Goal: Communication & Community: Answer question/provide support

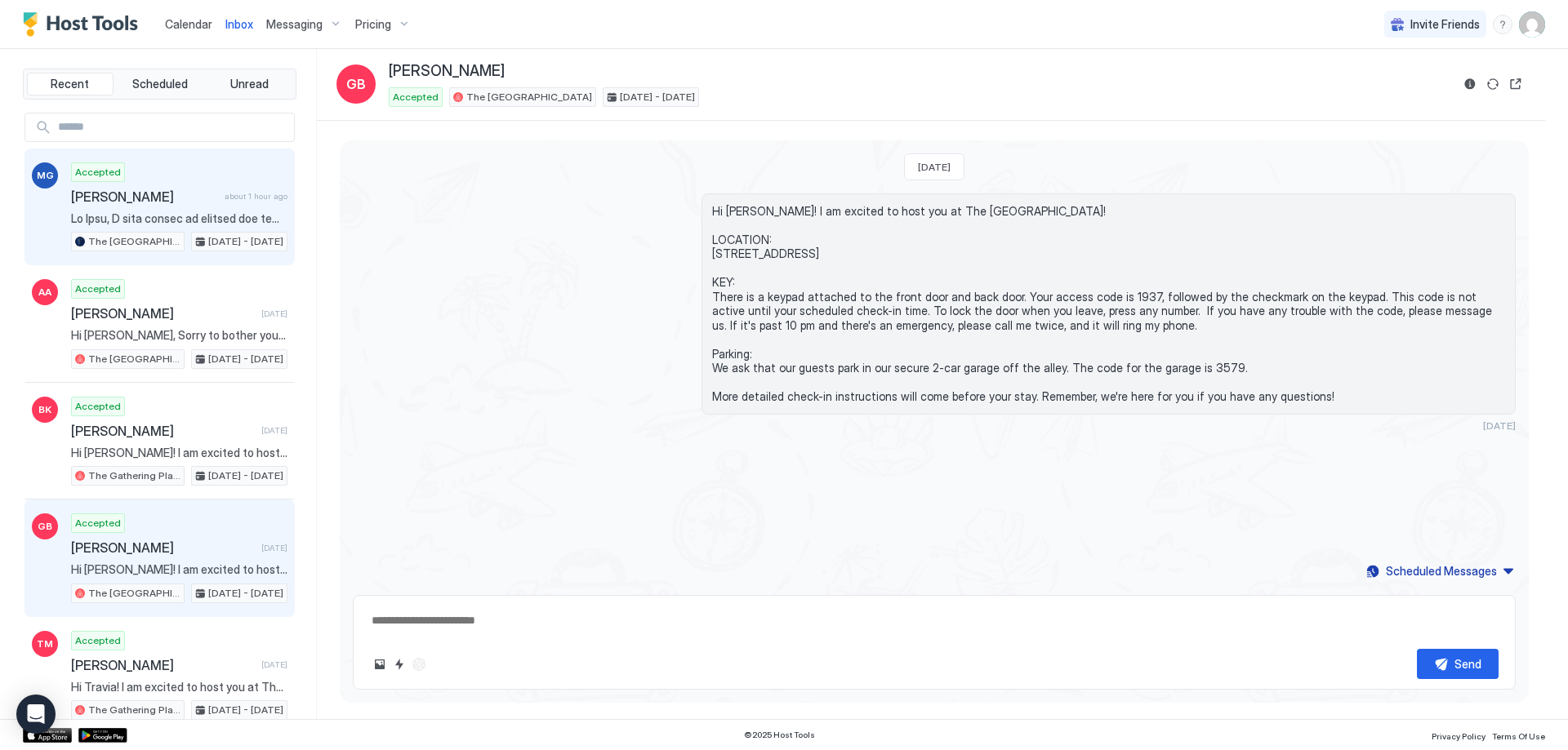
click at [155, 220] on span at bounding box center [179, 219] width 216 height 15
type textarea "*"
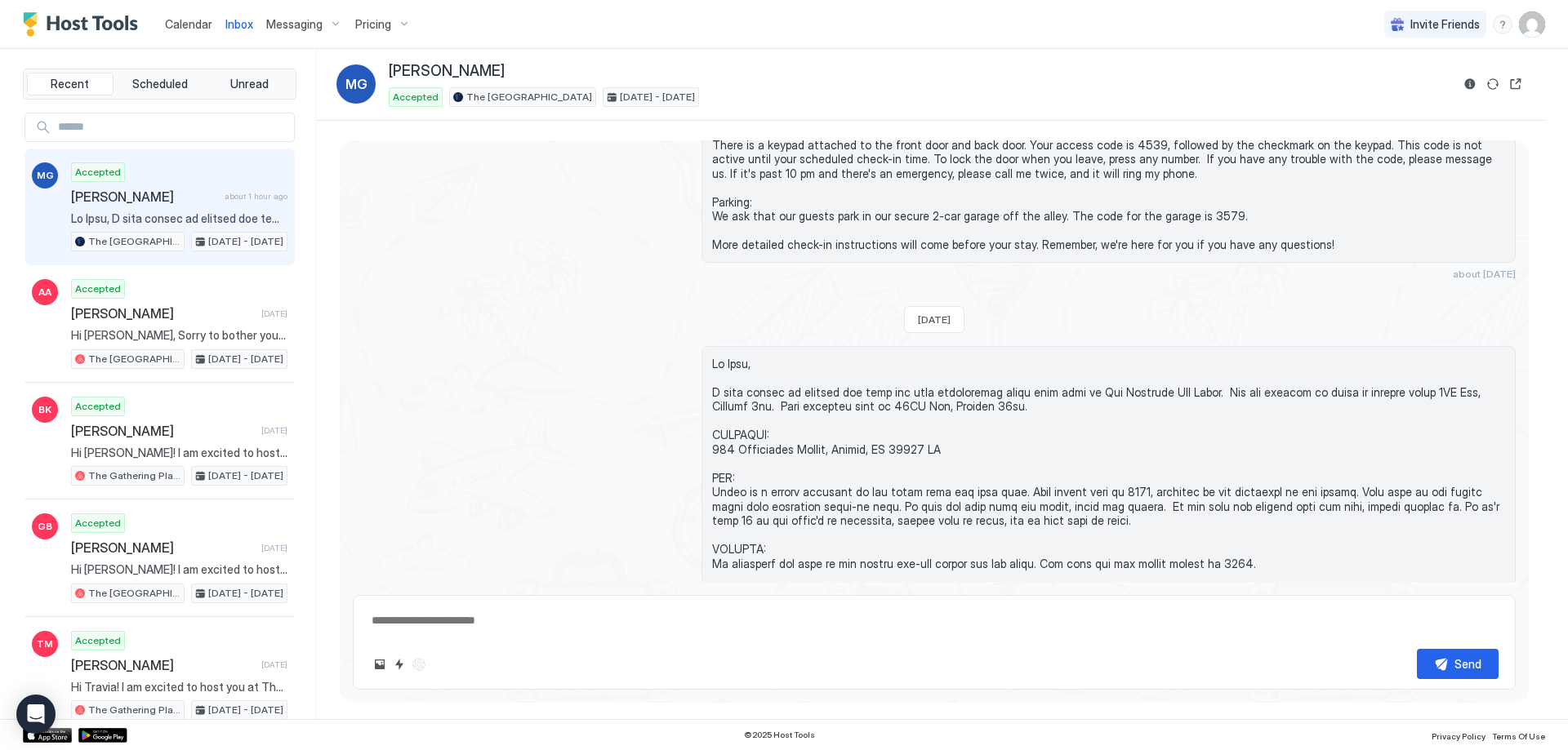
scroll to position [370, 0]
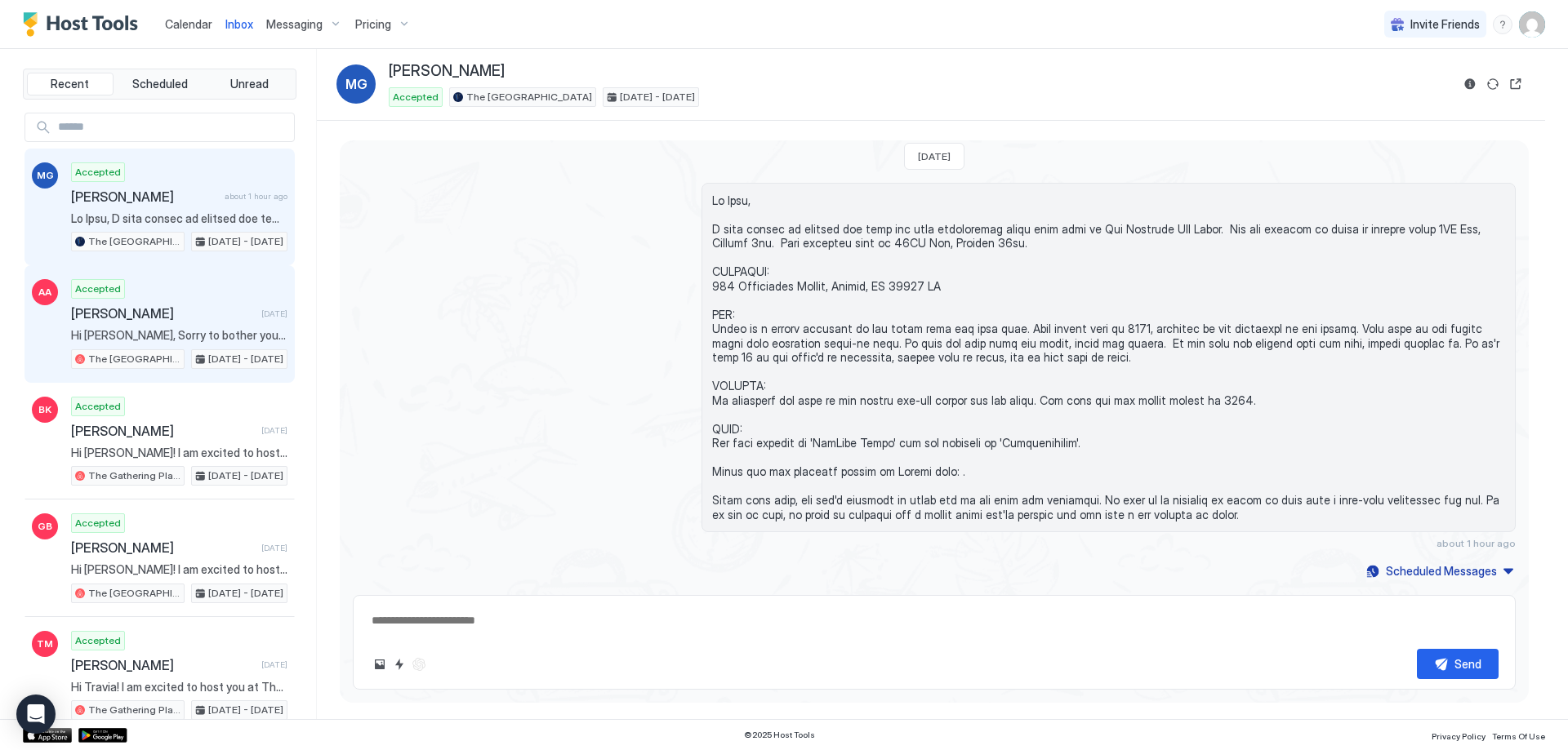
click at [207, 325] on div "Accepted [PERSON_NAME] [DATE] Hi [PERSON_NAME], Sorry to bother you but if you …" at bounding box center [179, 323] width 216 height 90
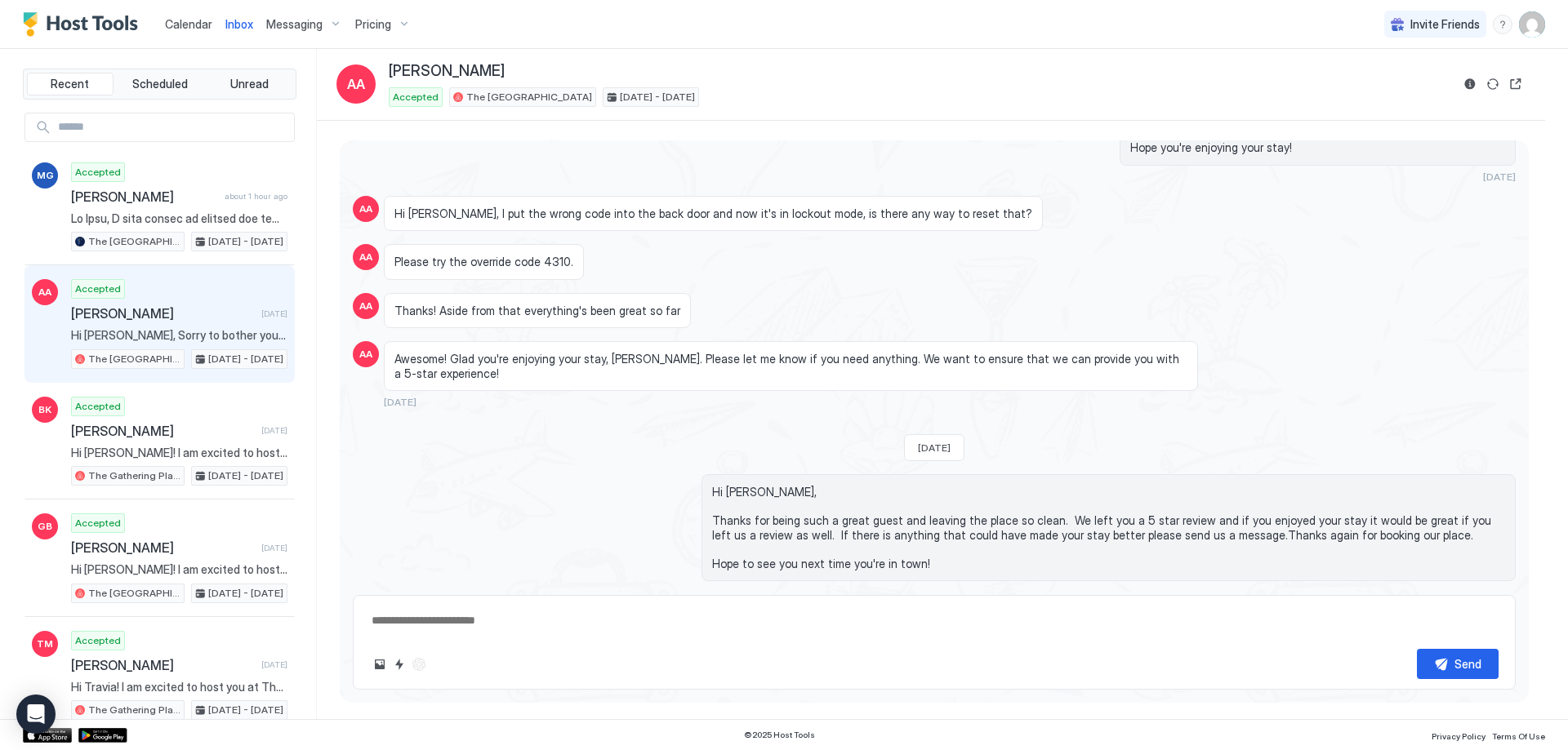
scroll to position [1077, 0]
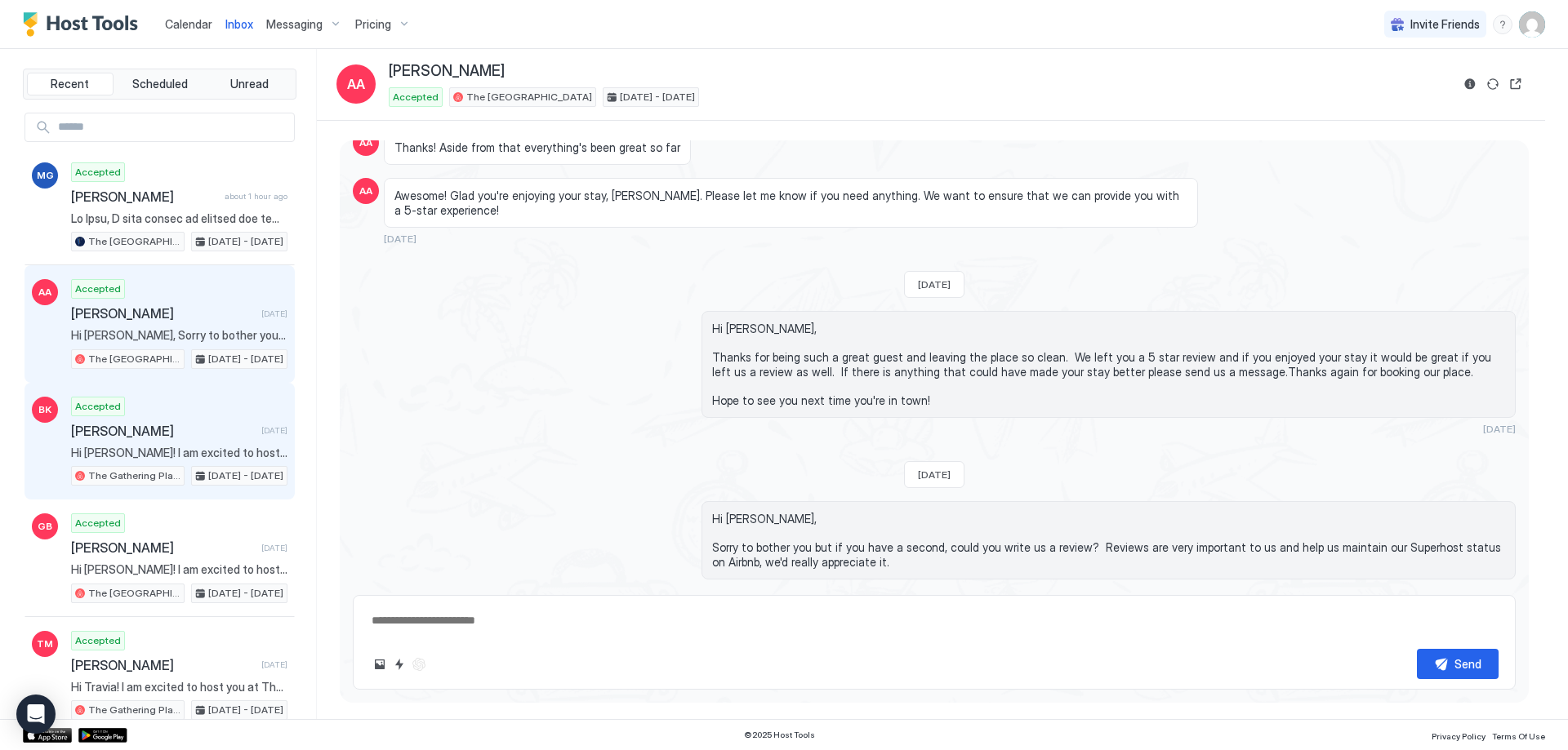
click at [187, 432] on span "[PERSON_NAME]" at bounding box center [162, 430] width 184 height 17
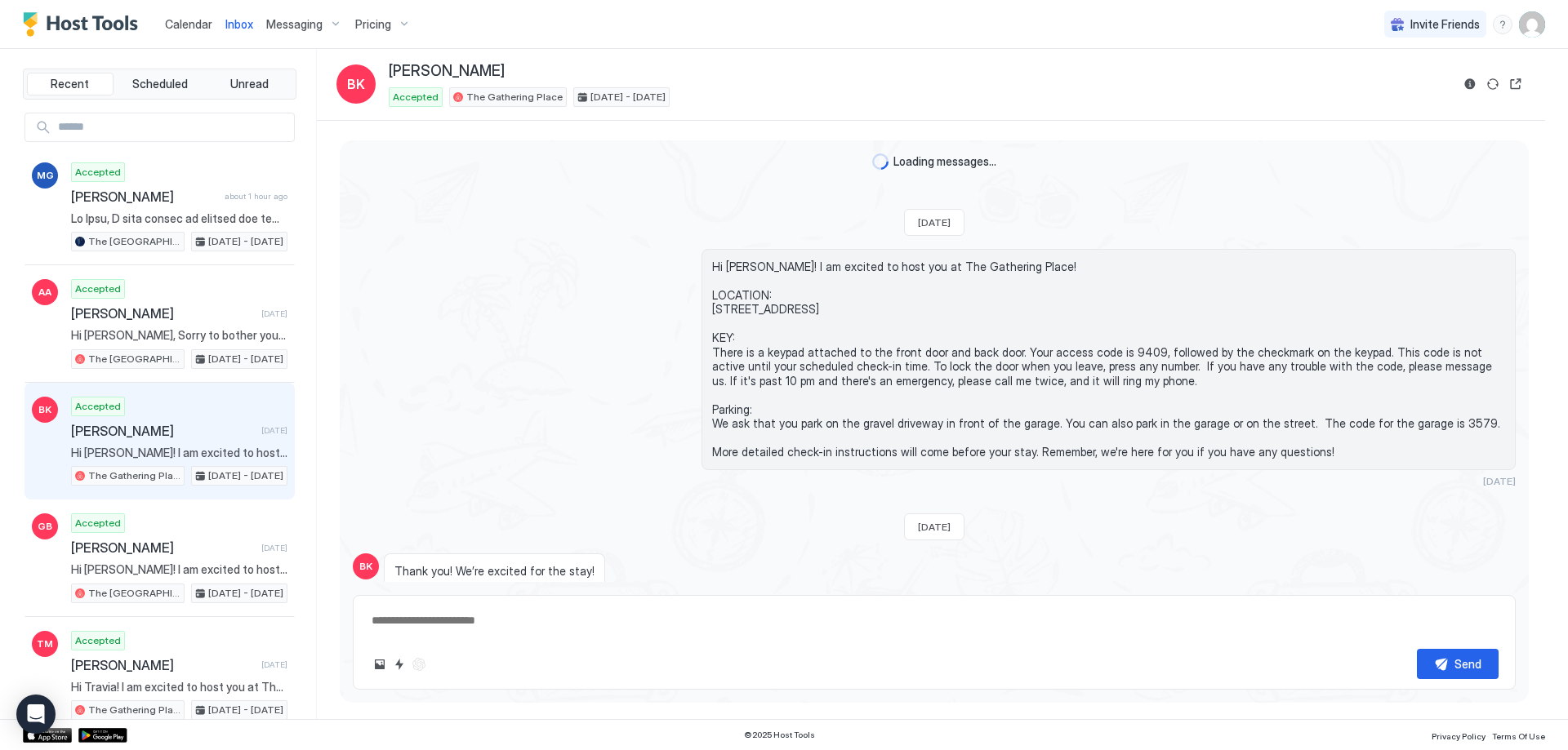
scroll to position [998, 0]
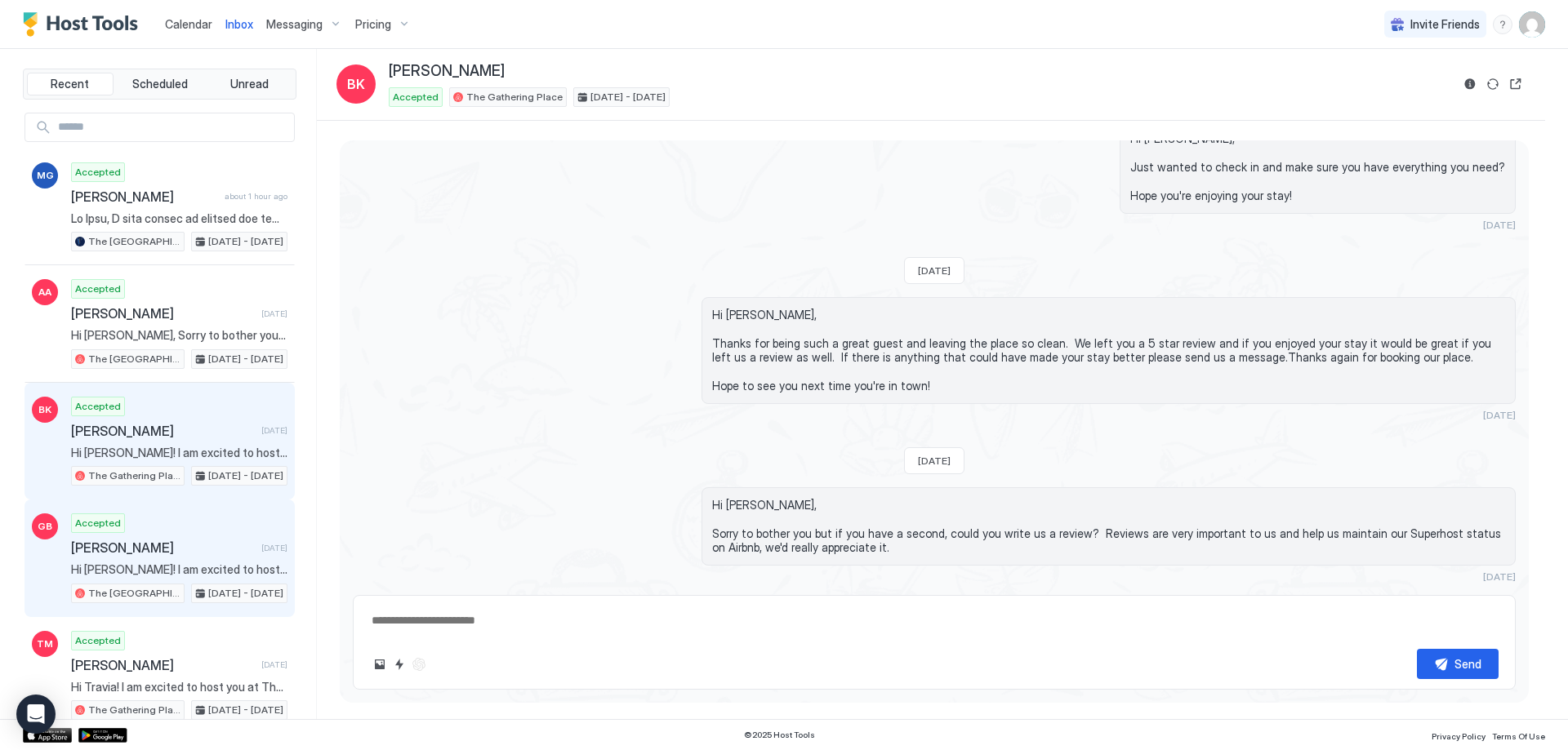
click at [207, 524] on div "Accepted [PERSON_NAME] [DATE] Hi [PERSON_NAME]! I am excited to host you at The…" at bounding box center [179, 557] width 216 height 90
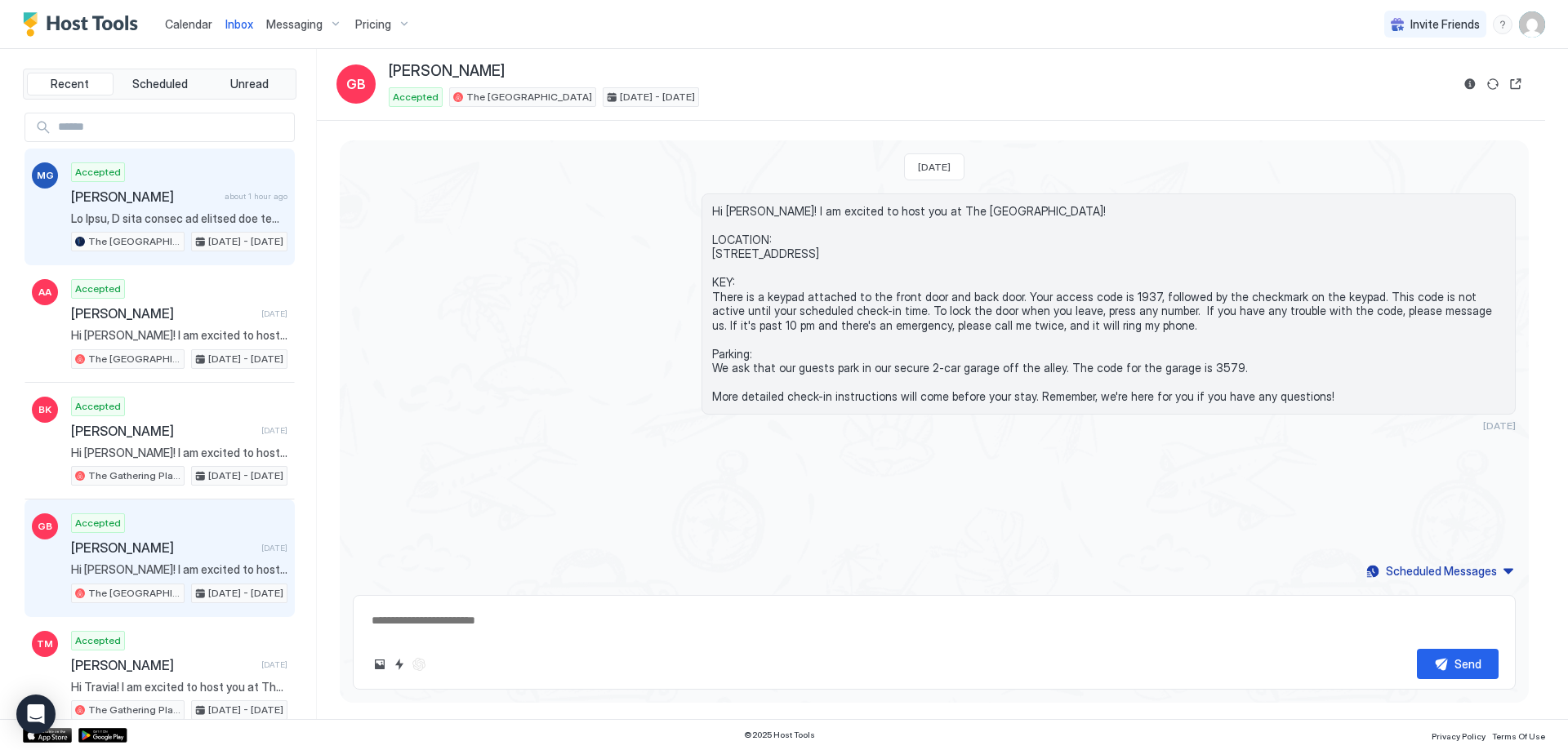
click at [190, 229] on div "Accepted [PERSON_NAME] about 1 hour ago The Airplane Art House [DATE] - [DATE]" at bounding box center [179, 206] width 216 height 90
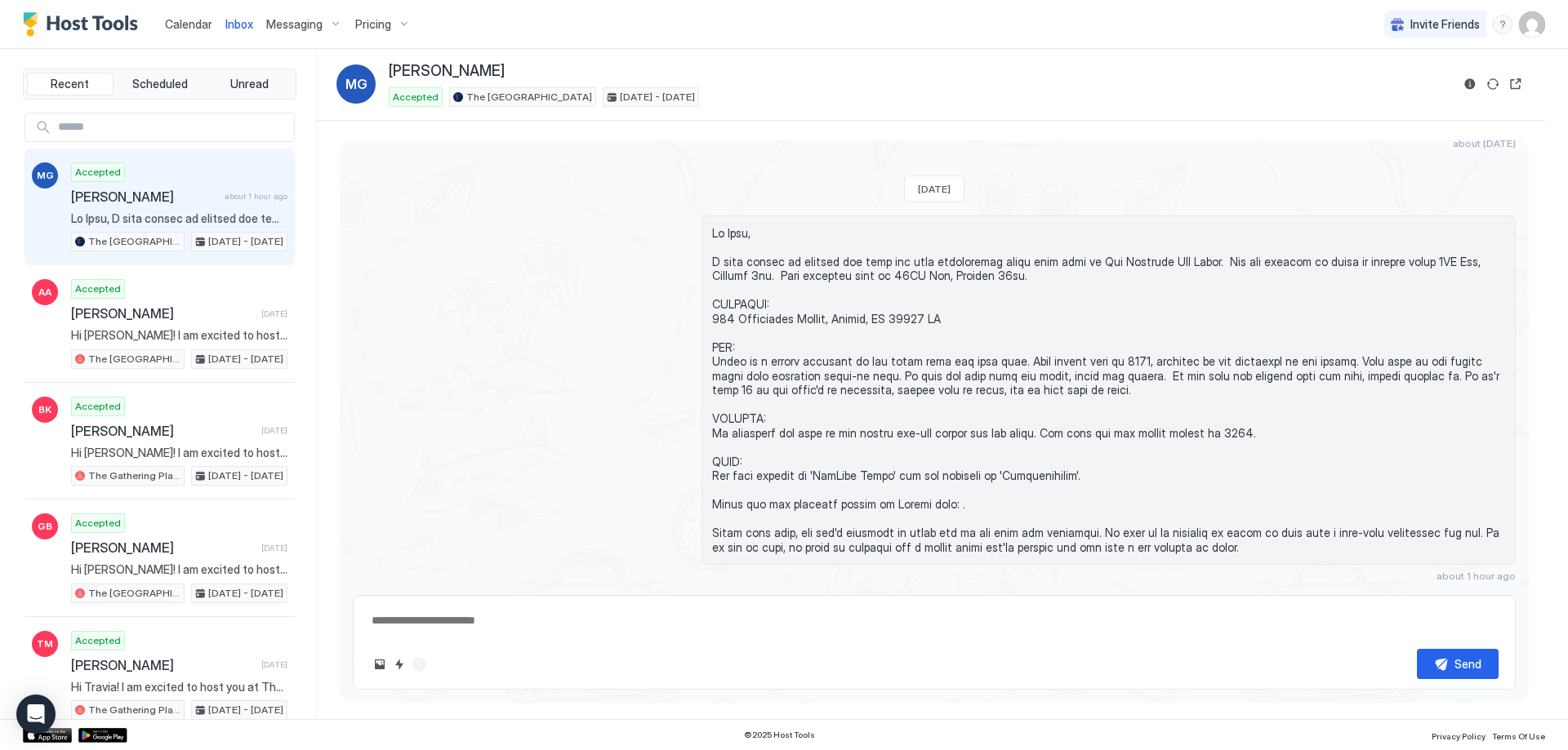
scroll to position [370, 0]
